Goal: Information Seeking & Learning: Learn about a topic

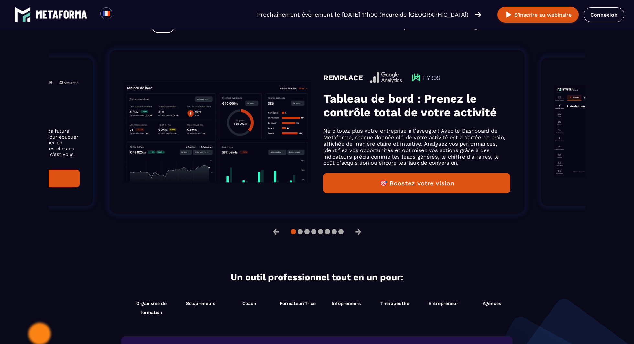
scroll to position [438, 0]
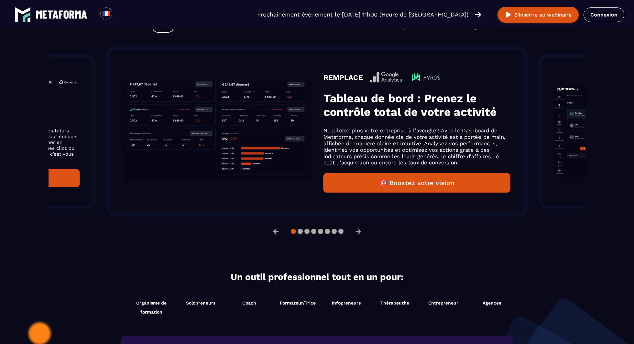
click at [561, 118] on img "Gallery" at bounding box center [639, 131] width 170 height 92
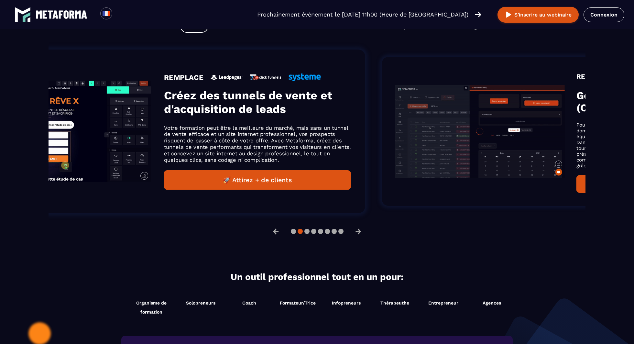
drag, startPoint x: 388, startPoint y: 139, endPoint x: 190, endPoint y: 147, distance: 198.6
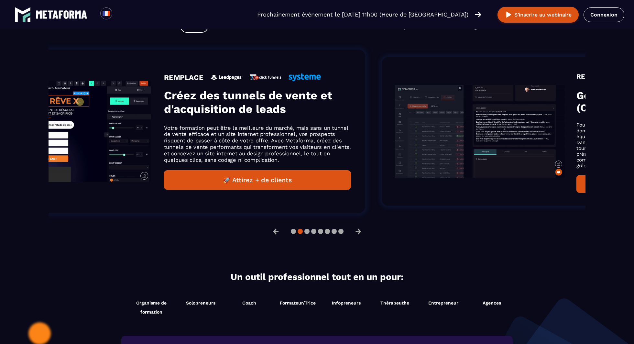
click at [190, 147] on p "Votre formation peut être la meilleure du marché, mais sans un tunnel de vente …" at bounding box center [257, 144] width 187 height 39
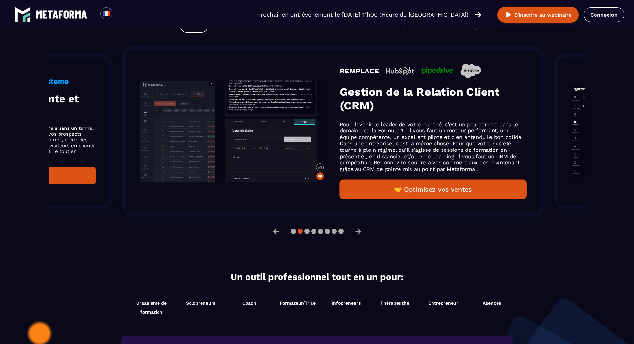
drag, startPoint x: 420, startPoint y: 130, endPoint x: 15, endPoint y: 142, distance: 405.0
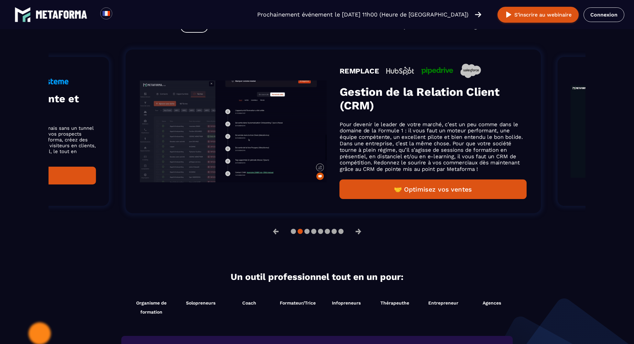
click at [15, 142] on section "Simplifier, optimiser et scaler votre activité avec un seul outil Data Tunnel C…" at bounding box center [317, 108] width 634 height 262
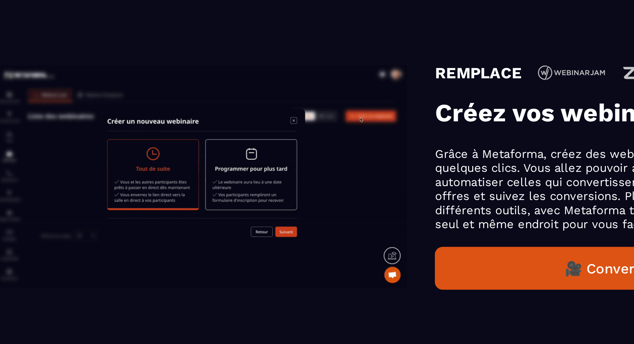
drag, startPoint x: 232, startPoint y: 130, endPoint x: 157, endPoint y: 130, distance: 75.1
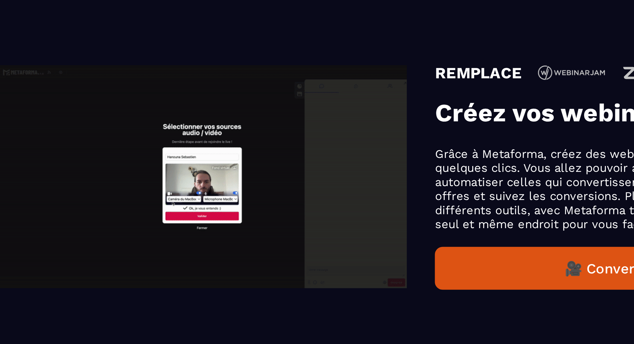
click at [157, 130] on img "Gallery" at bounding box center [193, 131] width 187 height 102
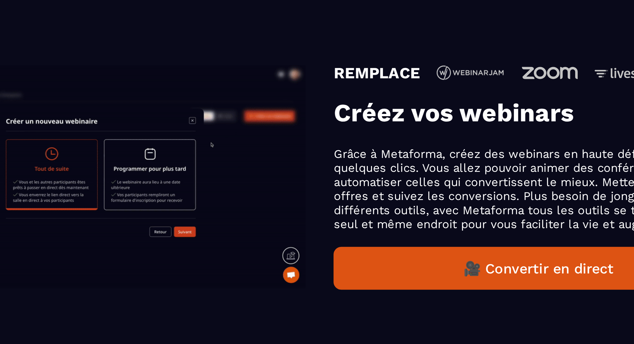
drag, startPoint x: 338, startPoint y: 130, endPoint x: 131, endPoint y: 139, distance: 206.7
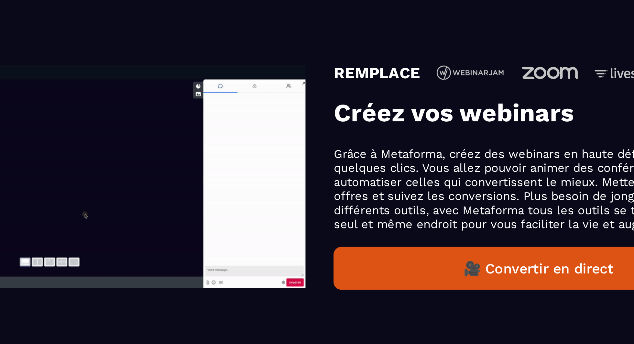
click at [254, 138] on p "Grâce à Metaforma, créez des webinars en haute définition en quelques clics. Vo…" at bounding box center [347, 137] width 187 height 39
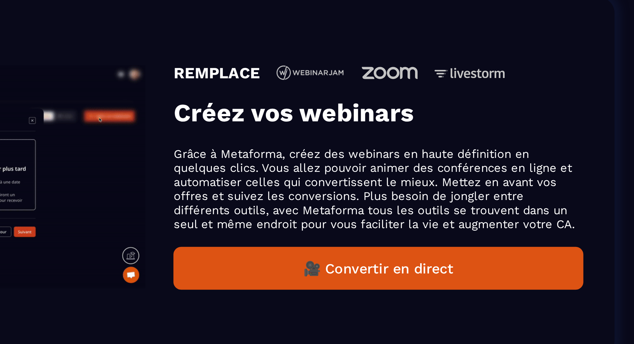
drag, startPoint x: 299, startPoint y: 133, endPoint x: 101, endPoint y: 150, distance: 198.5
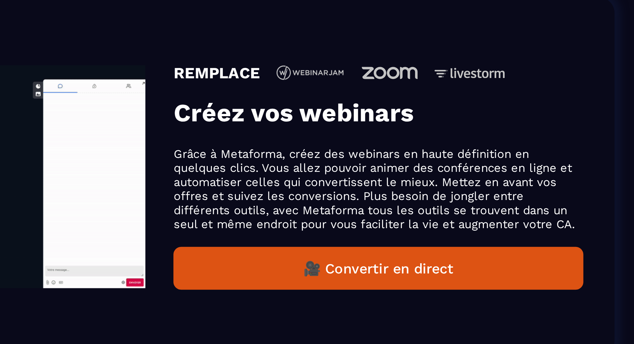
click at [101, 149] on img "Gallery" at bounding box center [74, 131] width 187 height 102
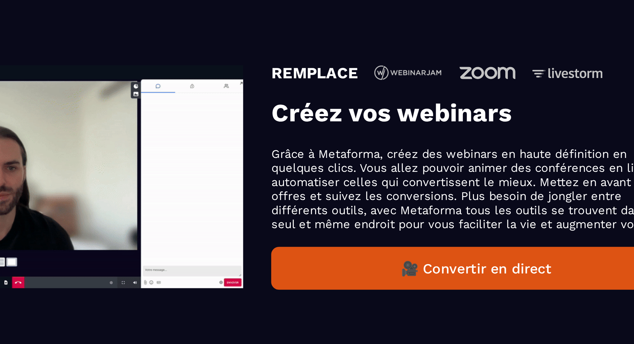
drag, startPoint x: 334, startPoint y: 129, endPoint x: 164, endPoint y: 129, distance: 169.6
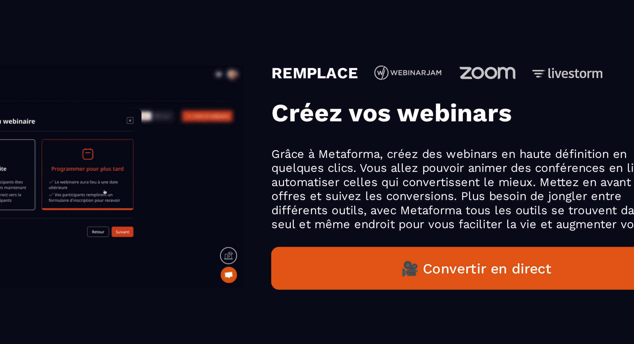
click at [225, 129] on p "Grâce à Metaforma, créez des webinars en haute définition en quelques clics. Vo…" at bounding box center [318, 137] width 187 height 39
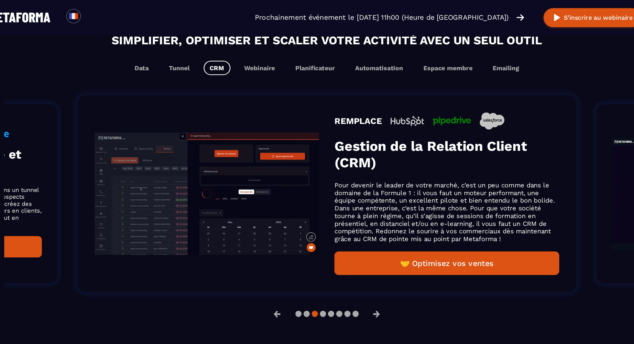
scroll to position [402, 0]
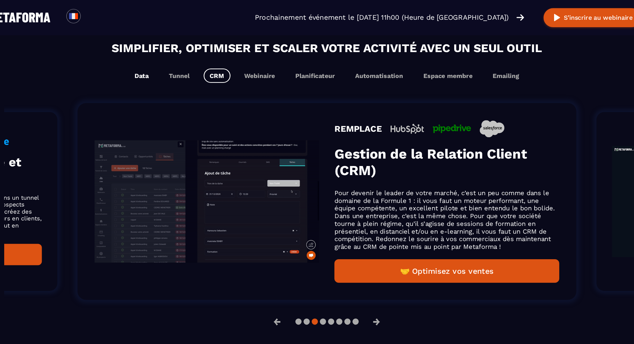
click at [165, 68] on button "Data" at bounding box center [163, 63] width 22 height 12
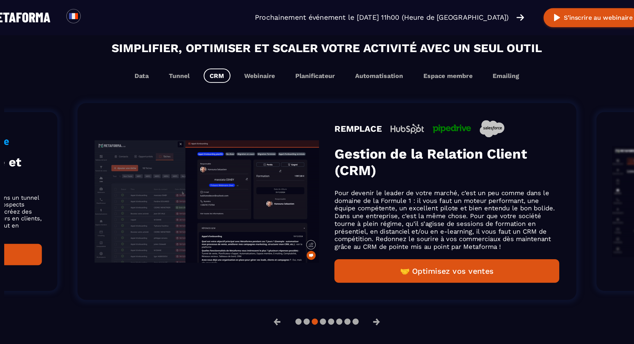
scroll to position [412, 0]
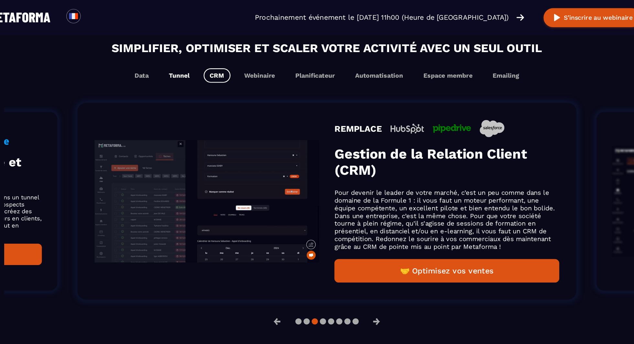
click at [198, 66] on button "Tunnel" at bounding box center [195, 63] width 28 height 12
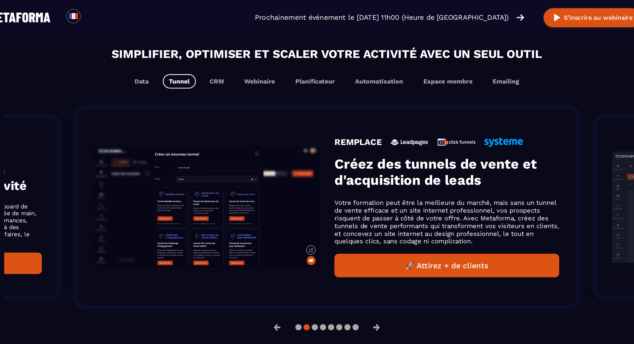
scroll to position [397, 0]
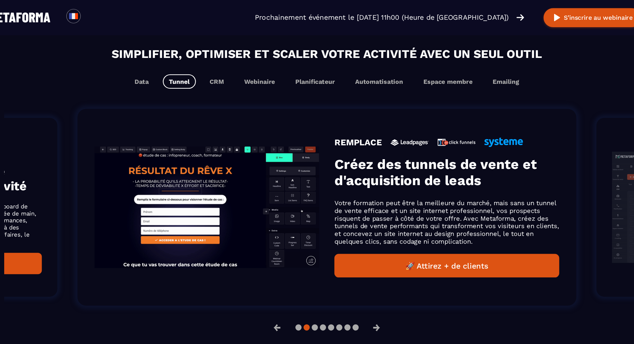
click at [136, 49] on h2 "Simplifier, optimiser et scaler votre activité avec un seul outil" at bounding box center [317, 45] width 524 height 15
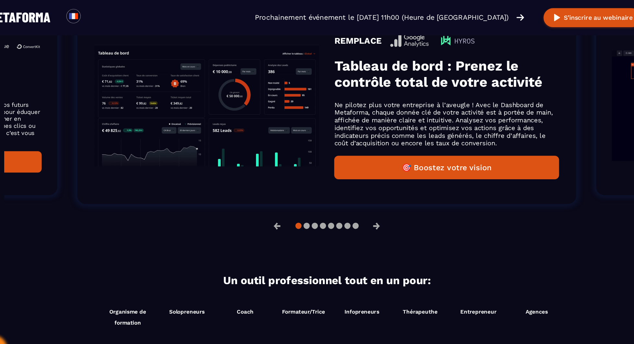
scroll to position [427, 0]
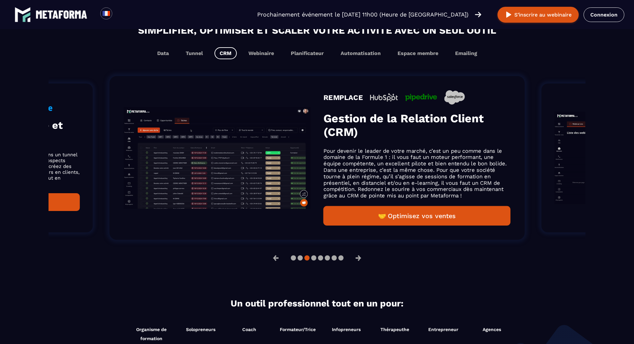
scroll to position [401, 0]
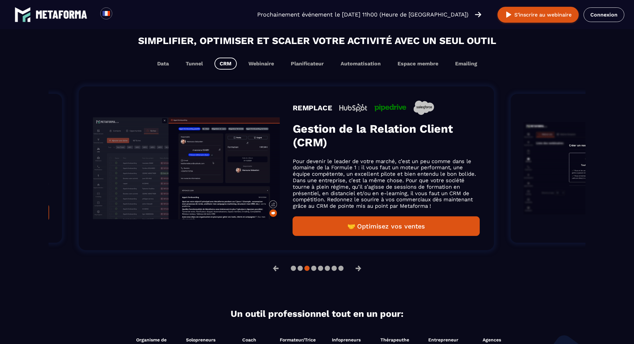
drag, startPoint x: 380, startPoint y: 146, endPoint x: 634, endPoint y: 146, distance: 253.7
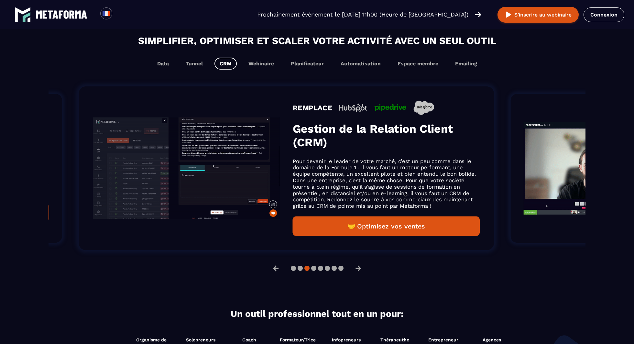
click at [634, 146] on section "Simplifier, optimiser et scaler votre activité avec un seul outil Data Tunnel C…" at bounding box center [317, 145] width 634 height 262
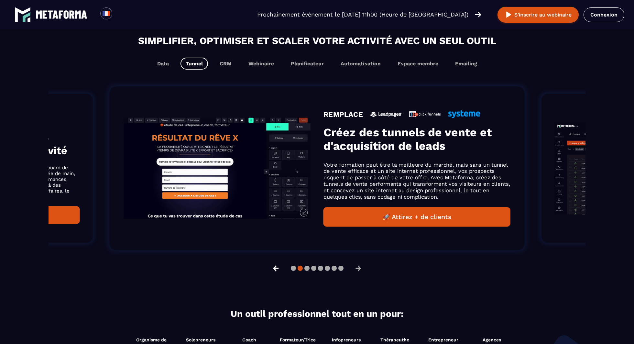
click at [277, 267] on button "←" at bounding box center [276, 269] width 17 height 16
